Goal: Information Seeking & Learning: Understand process/instructions

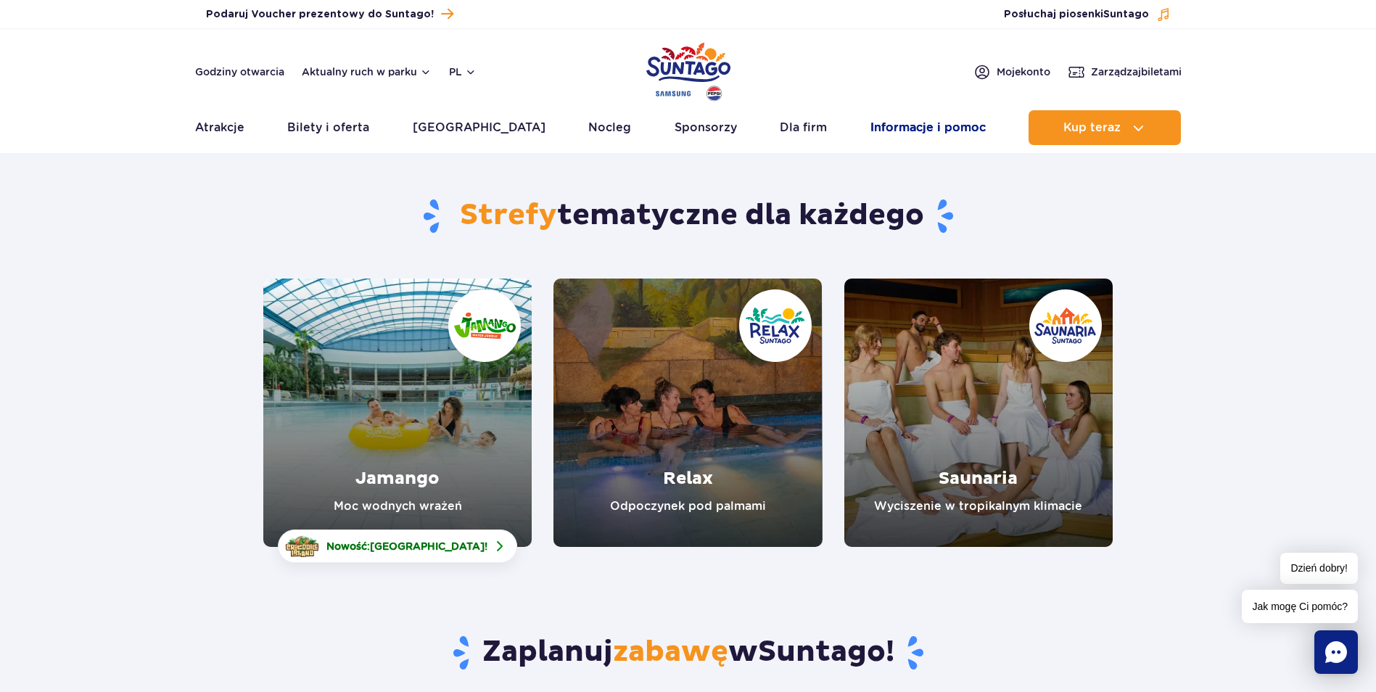
click at [891, 126] on link "Informacje i pomoc" at bounding box center [928, 127] width 115 height 35
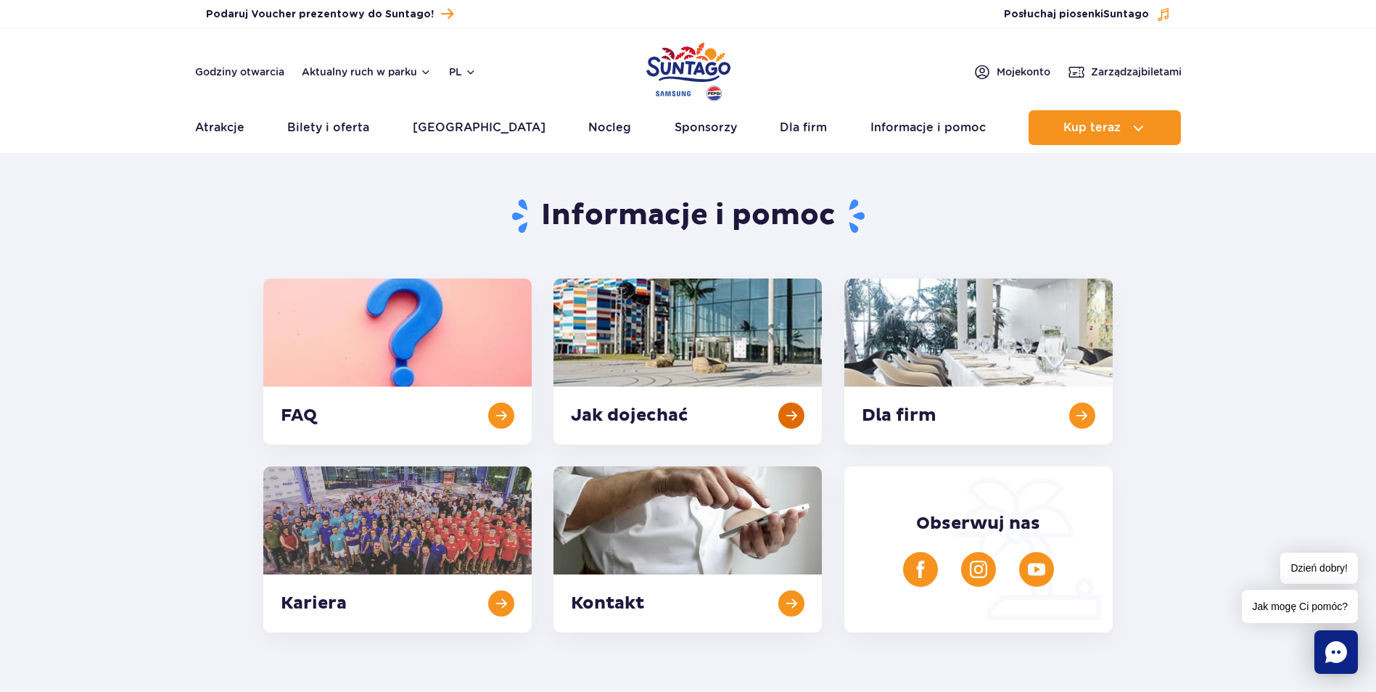
click at [714, 308] on link at bounding box center [688, 362] width 268 height 166
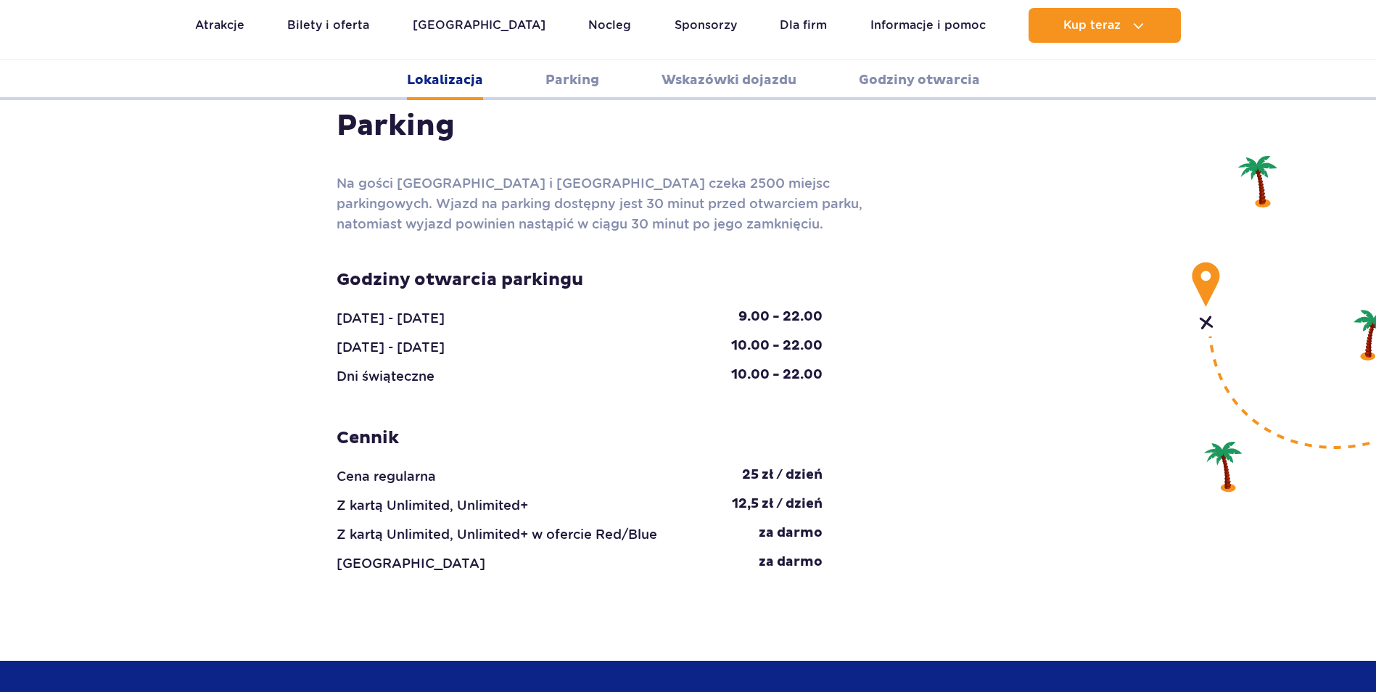
scroll to position [1706, 0]
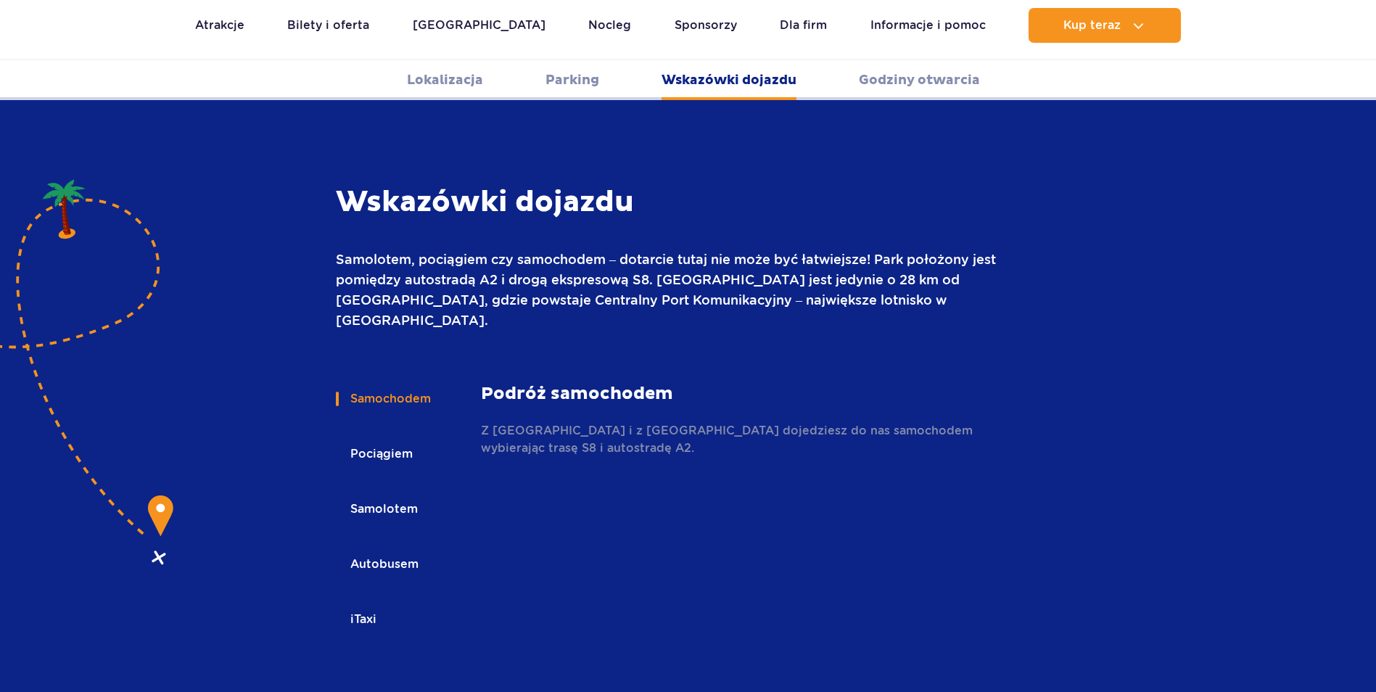
scroll to position [1931, 0]
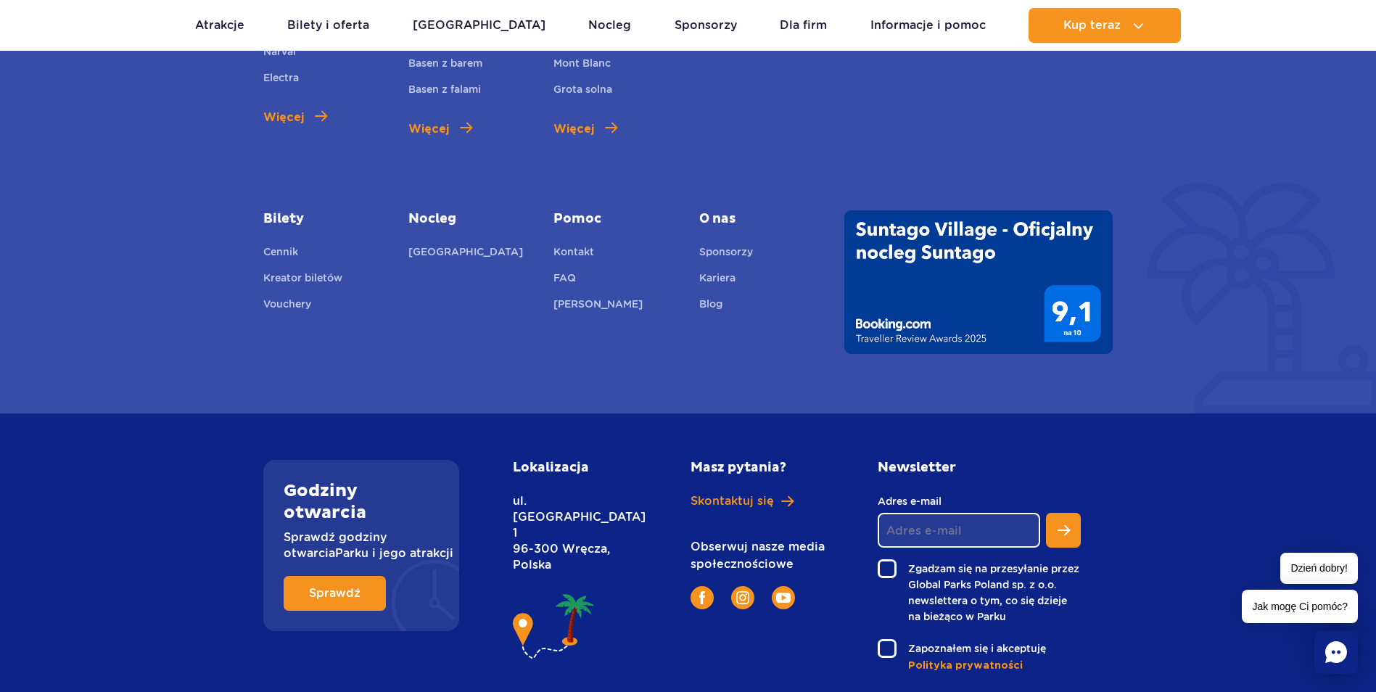
scroll to position [3842, 0]
